Goal: Task Accomplishment & Management: Manage account settings

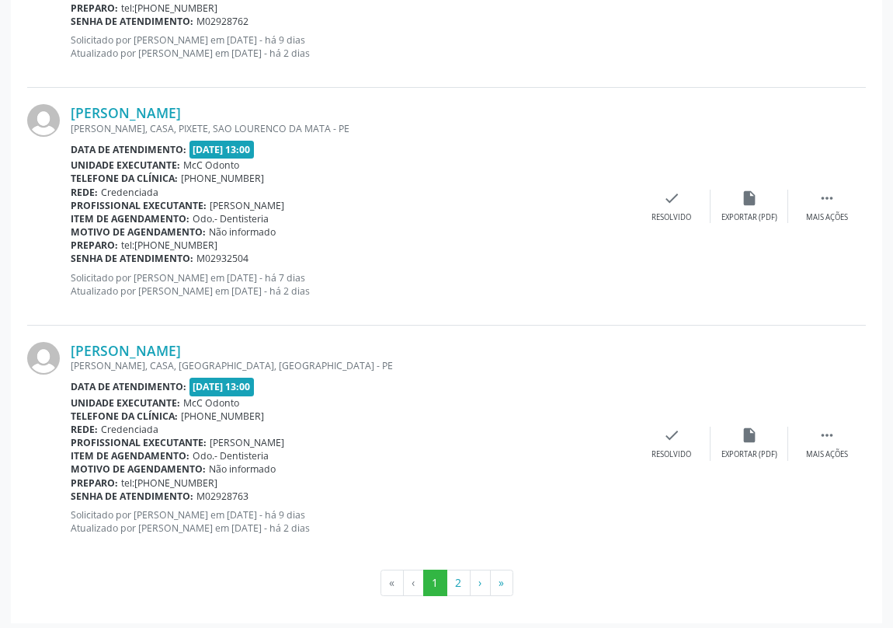
scroll to position [3463, 0]
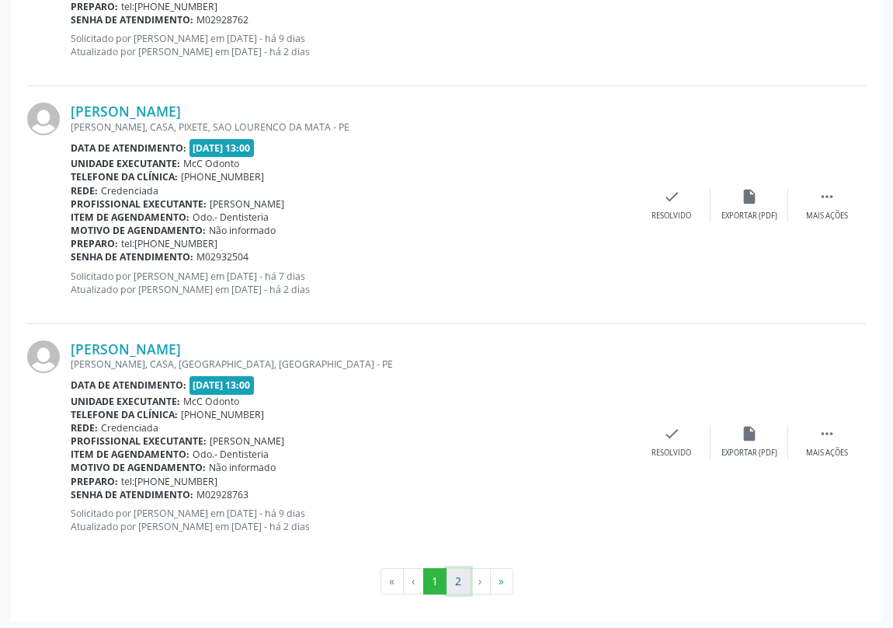
click at [459, 584] on button "2" at bounding box center [459, 581] width 24 height 26
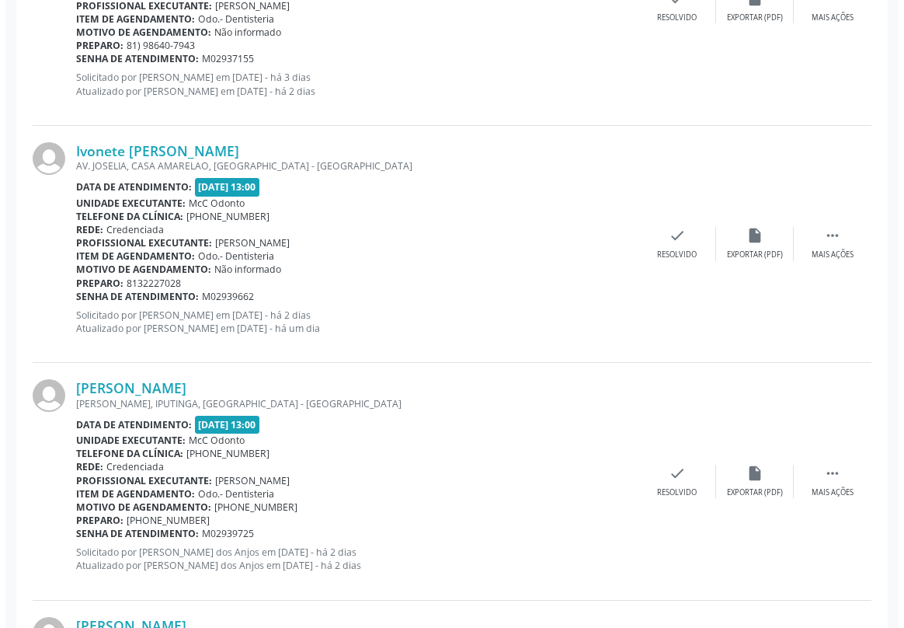
scroll to position [1412, 0]
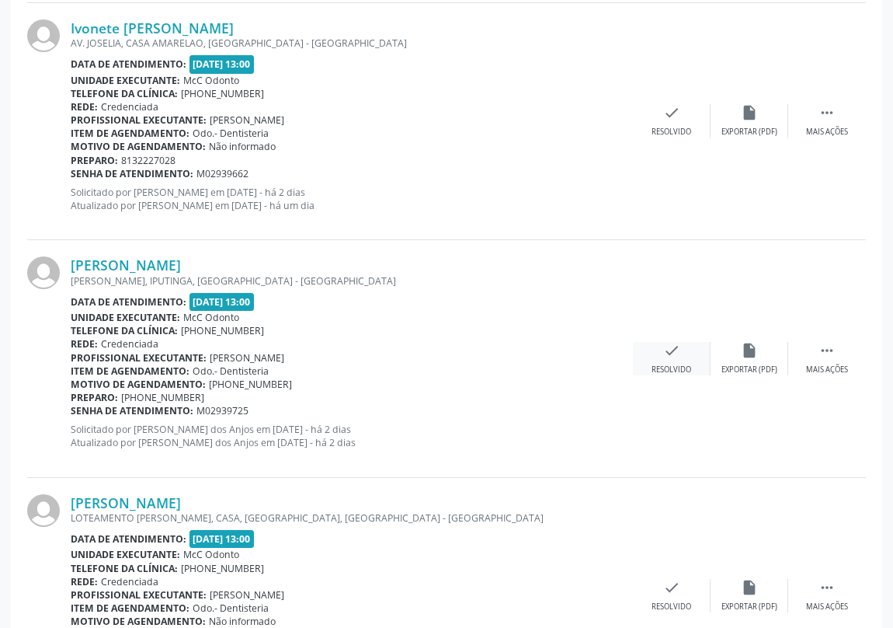
click at [681, 353] on div "check Resolvido" at bounding box center [672, 358] width 78 height 33
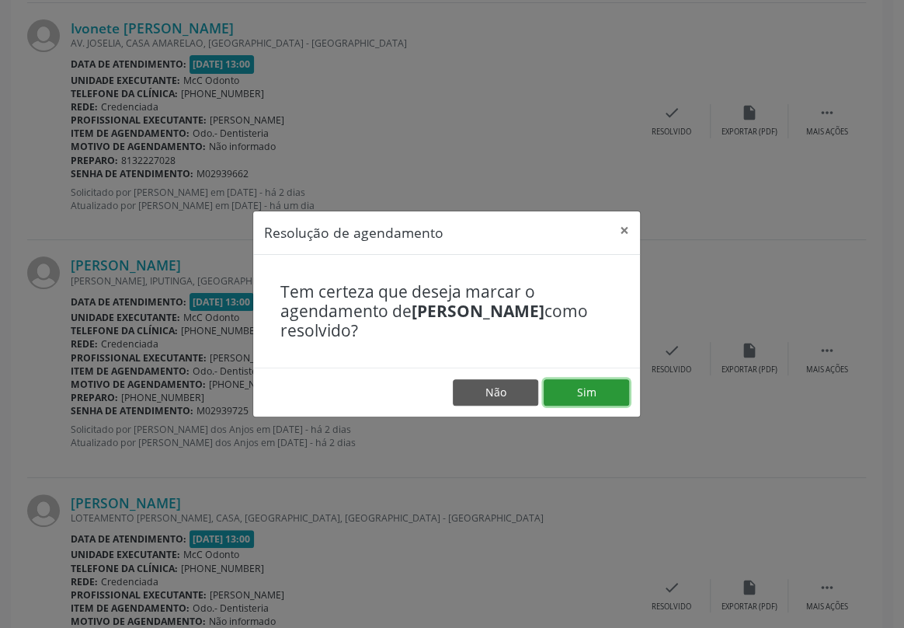
click at [592, 393] on button "Sim" at bounding box center [586, 392] width 85 height 26
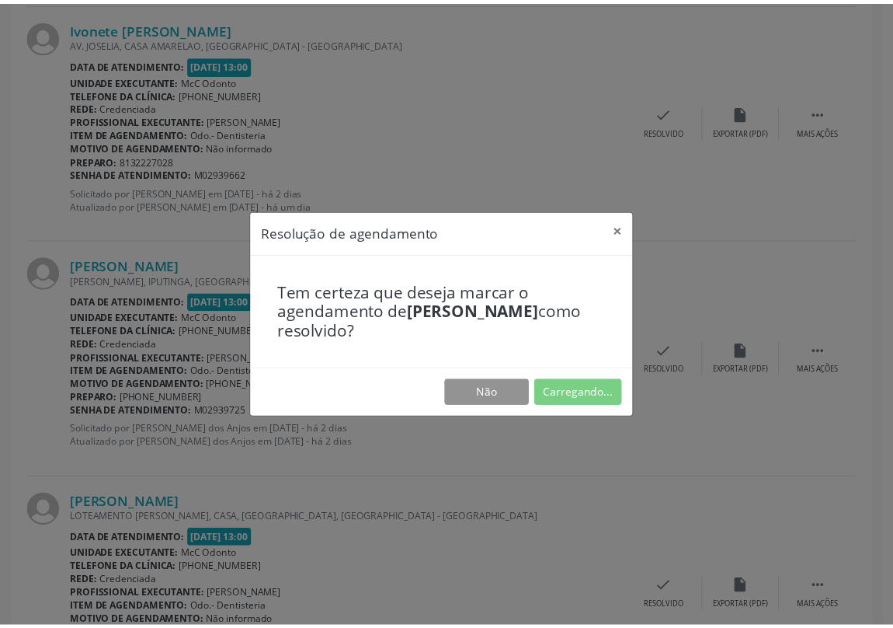
scroll to position [0, 0]
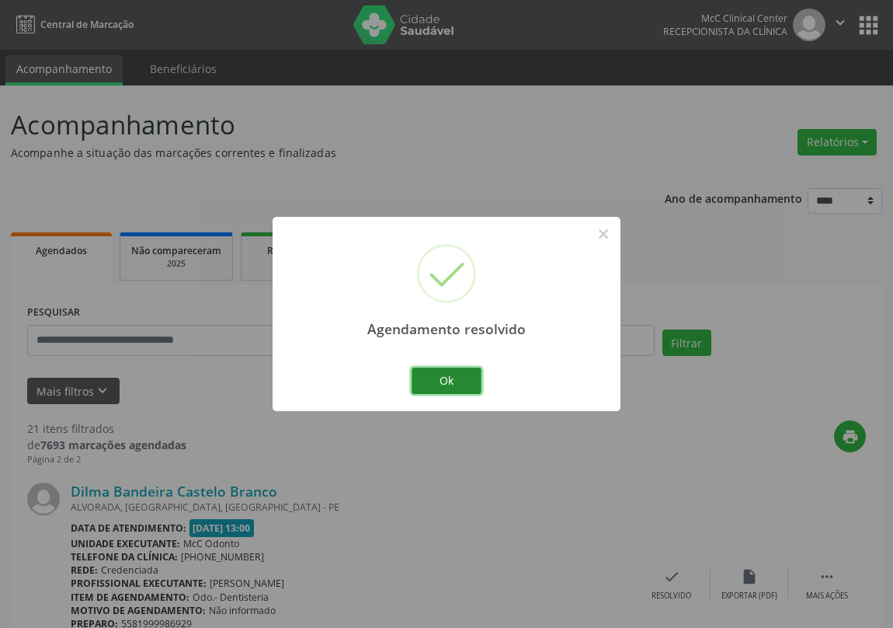
click at [464, 388] on button "Ok" at bounding box center [447, 380] width 70 height 26
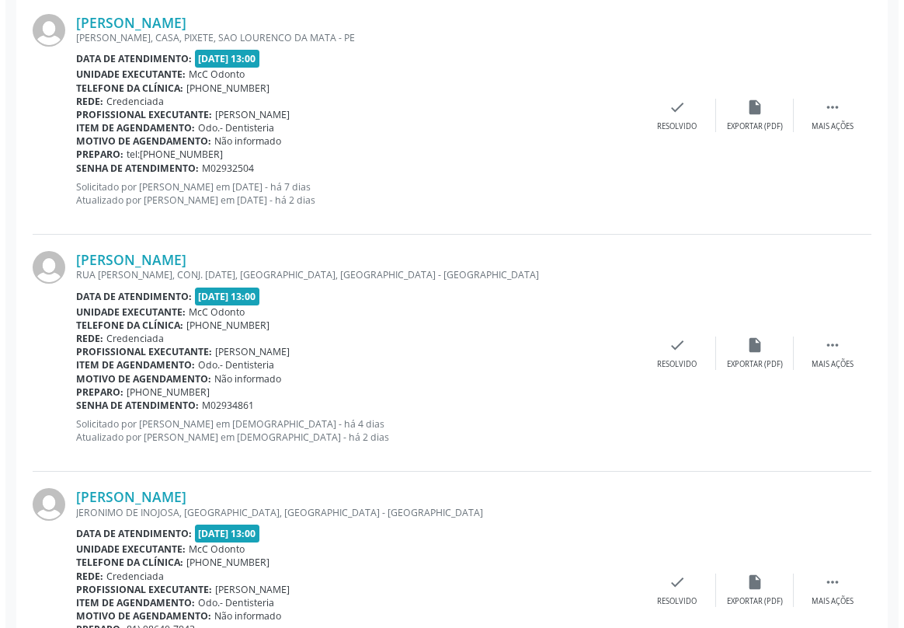
scroll to position [777, 0]
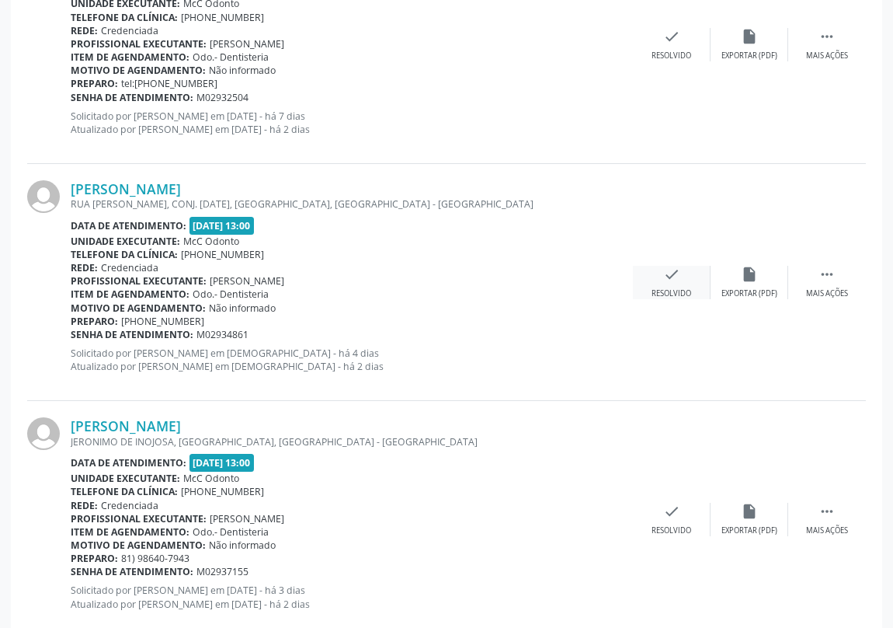
click at [688, 274] on div "check Resolvido" at bounding box center [672, 282] width 78 height 33
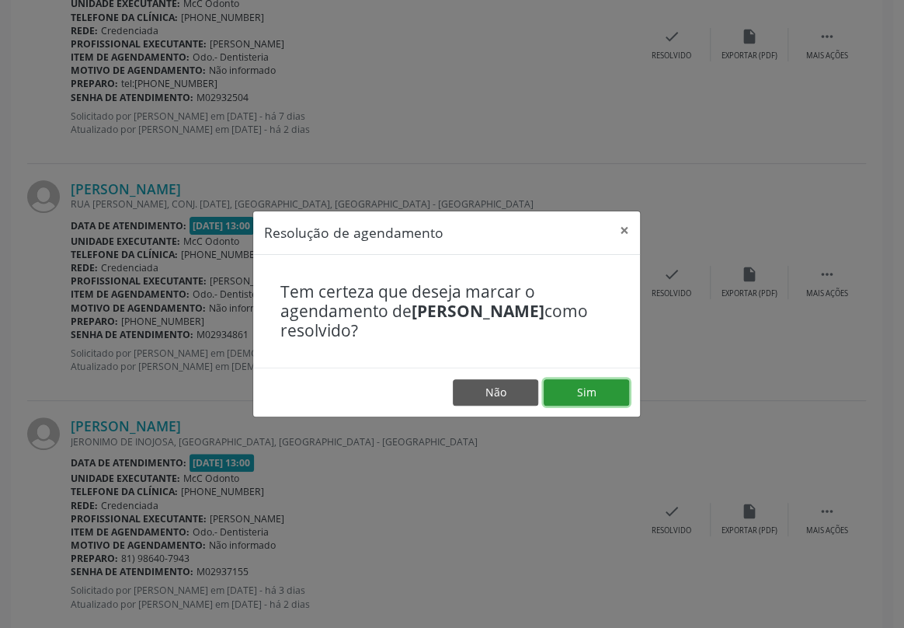
click at [598, 401] on button "Sim" at bounding box center [586, 392] width 85 height 26
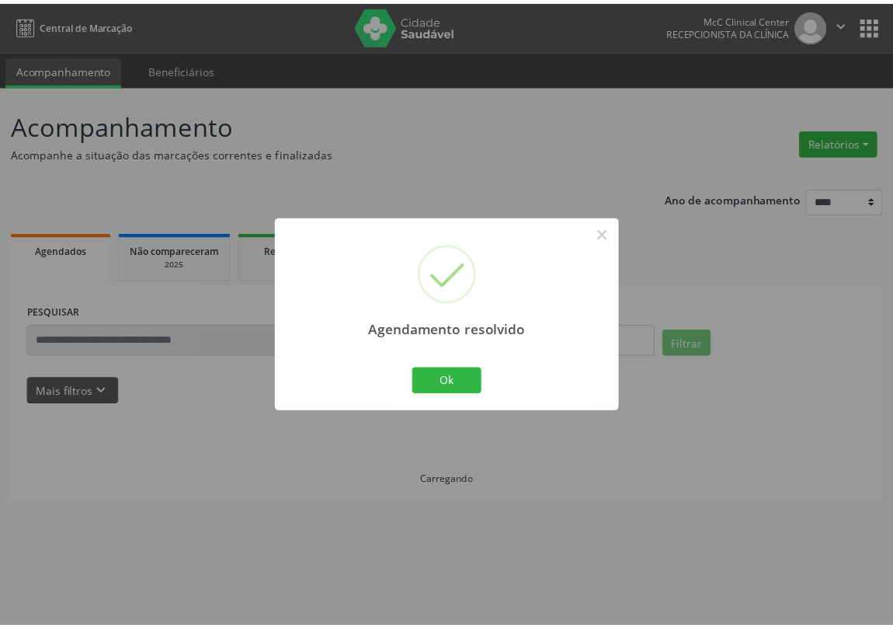
scroll to position [0, 0]
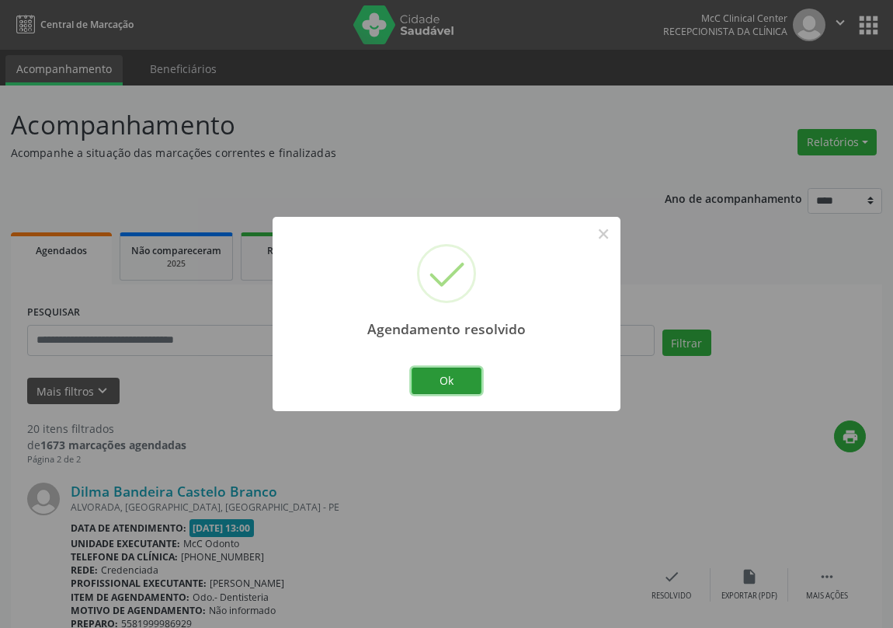
drag, startPoint x: 435, startPoint y: 386, endPoint x: 266, endPoint y: 235, distance: 226.6
click at [429, 381] on button "Ok" at bounding box center [447, 380] width 70 height 26
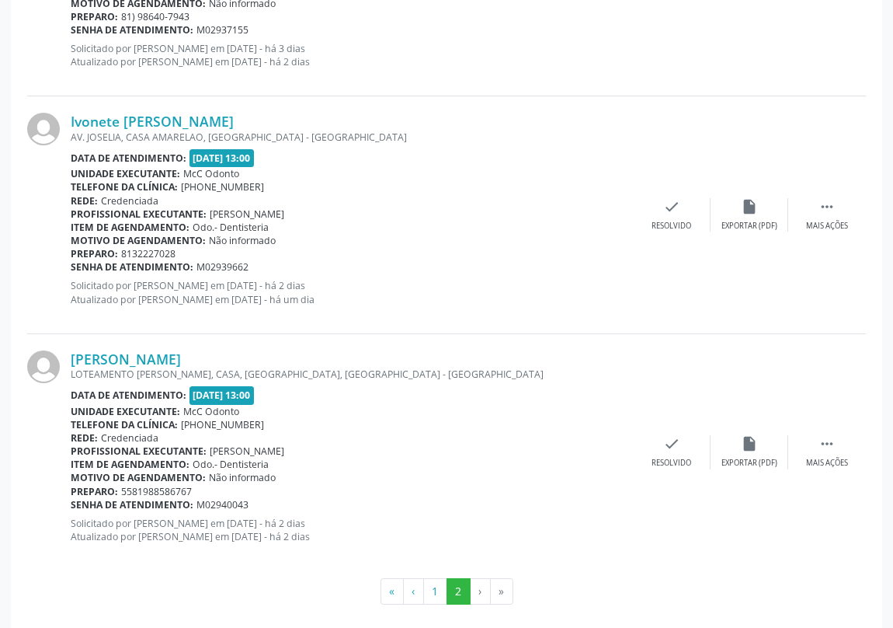
scroll to position [1094, 0]
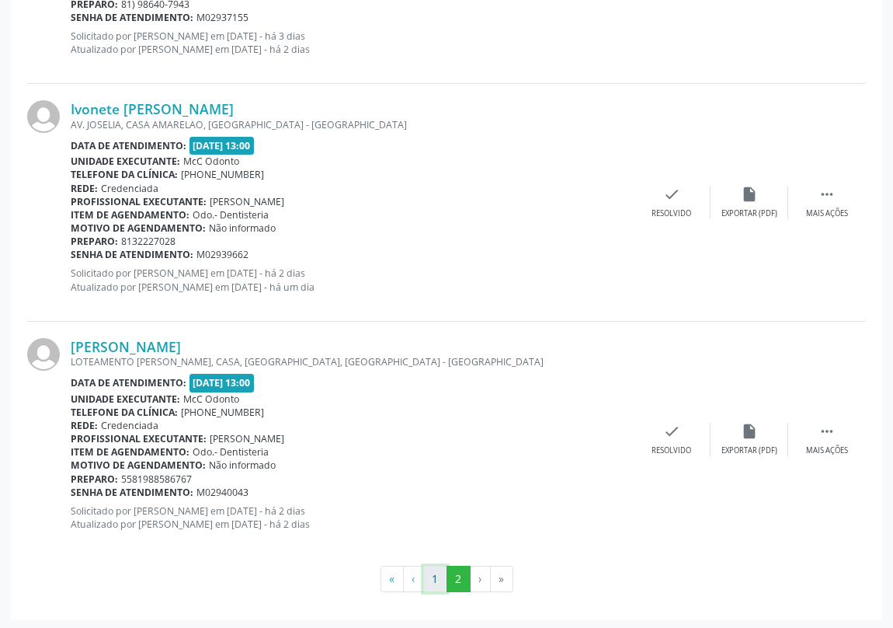
click at [435, 582] on button "1" at bounding box center [435, 578] width 24 height 26
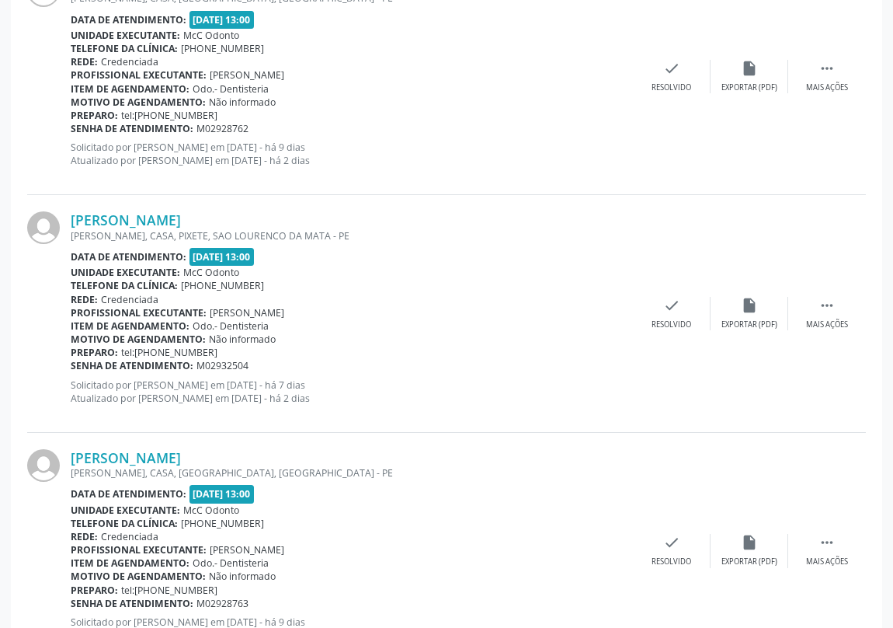
scroll to position [3463, 0]
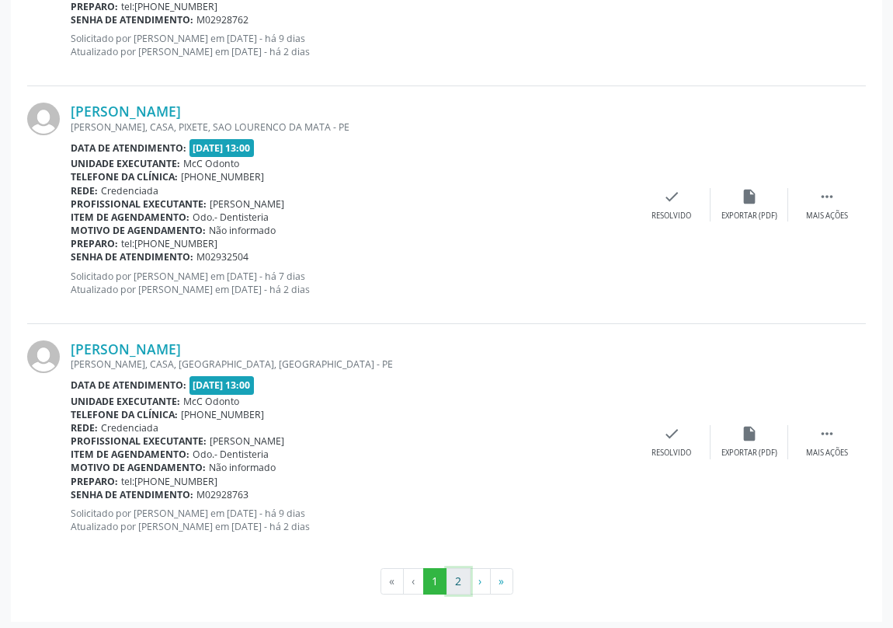
click at [453, 576] on button "2" at bounding box center [459, 581] width 24 height 26
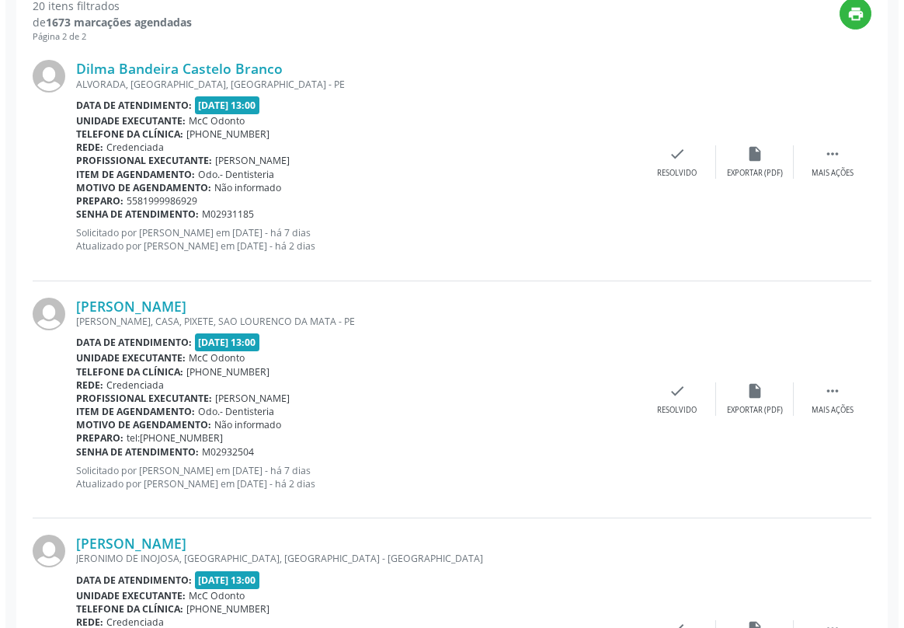
scroll to position [423, 0]
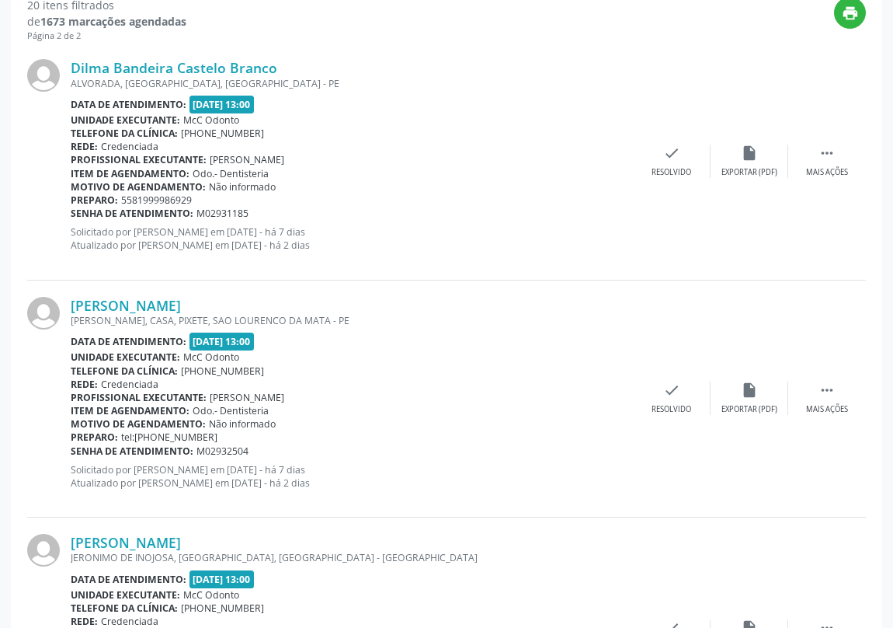
click at [673, 379] on div "[PERSON_NAME] [PERSON_NAME], CASA, [GEOGRAPHIC_DATA], [GEOGRAPHIC_DATA] Data de…" at bounding box center [446, 398] width 839 height 237
click at [673, 401] on div "check Resolvido" at bounding box center [672, 397] width 78 height 33
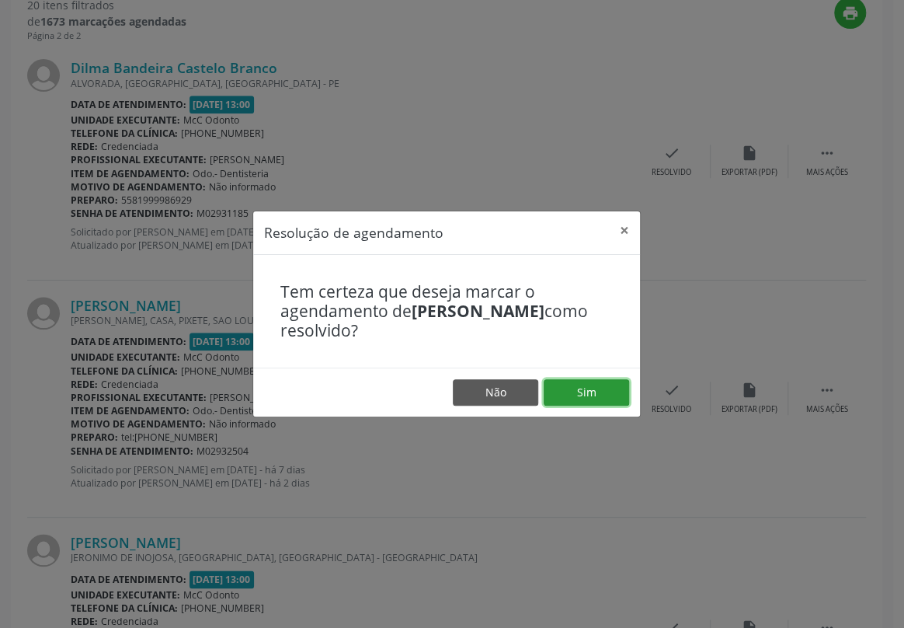
drag, startPoint x: 607, startPoint y: 383, endPoint x: 620, endPoint y: 402, distance: 23.5
click at [619, 401] on button "Sim" at bounding box center [586, 392] width 85 height 26
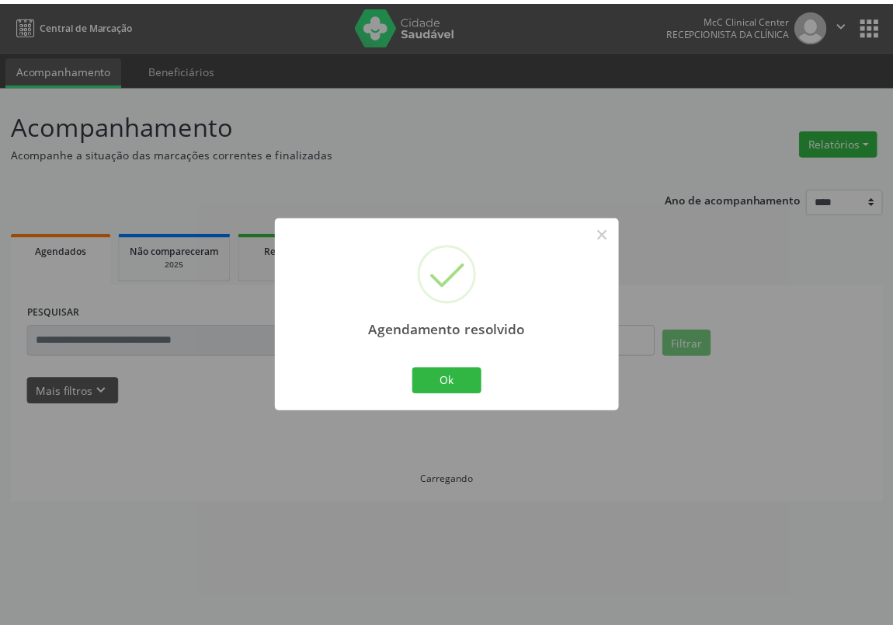
scroll to position [0, 0]
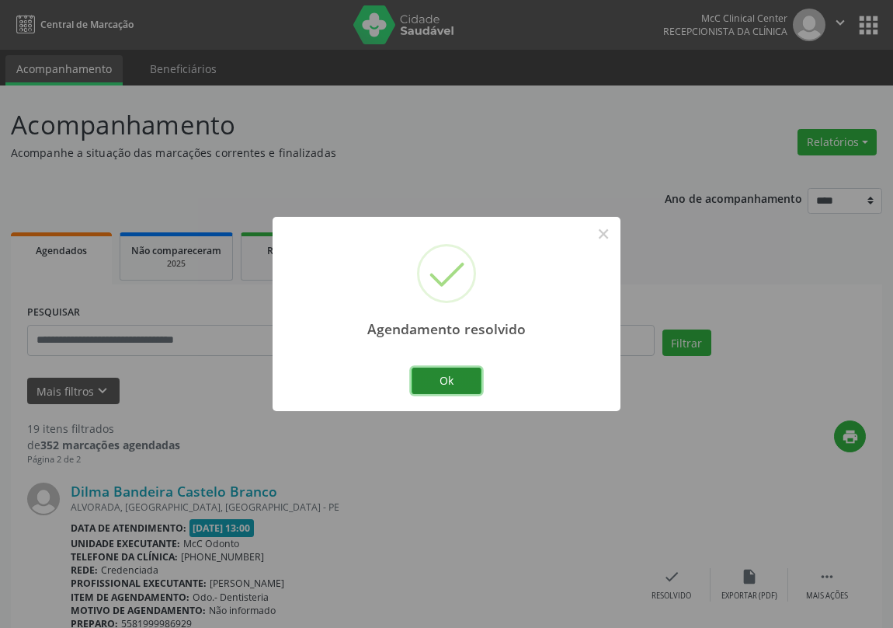
drag, startPoint x: 474, startPoint y: 387, endPoint x: 447, endPoint y: 364, distance: 34.7
click at [468, 380] on button "Ok" at bounding box center [447, 380] width 70 height 26
